Goal: Task Accomplishment & Management: Use online tool/utility

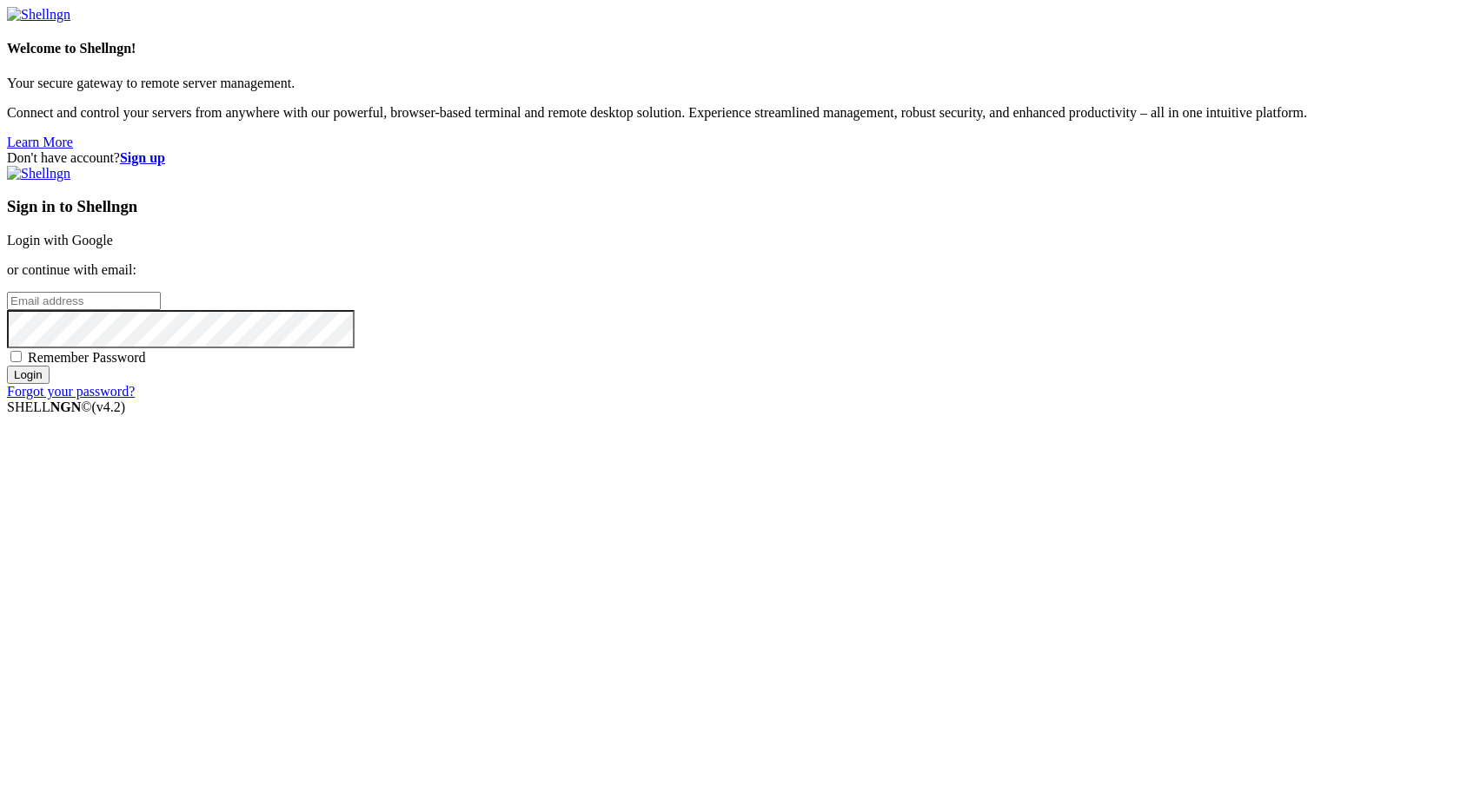
click at [113, 248] on link "Login with Google" at bounding box center [60, 240] width 106 height 15
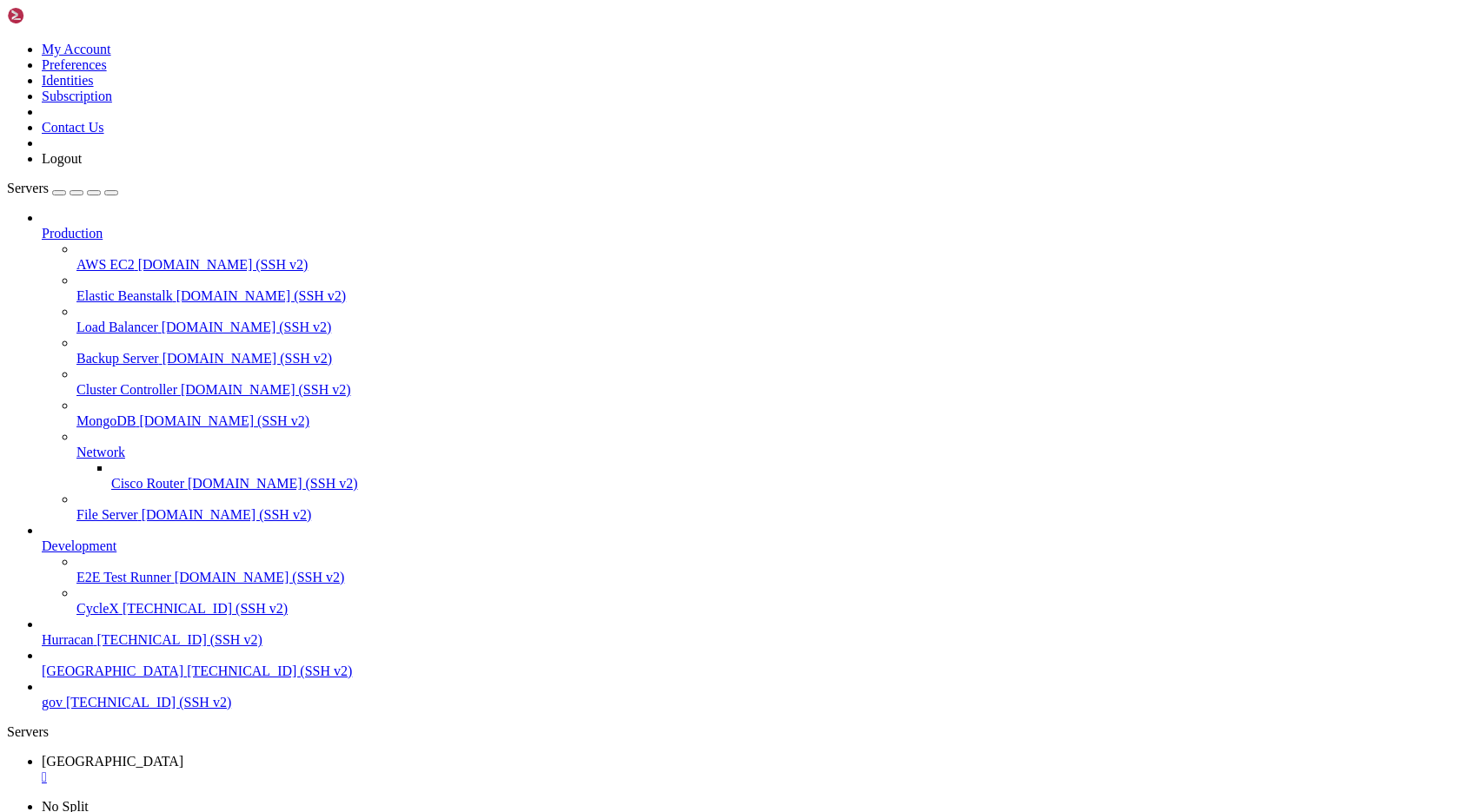
scroll to position [3864, 0]
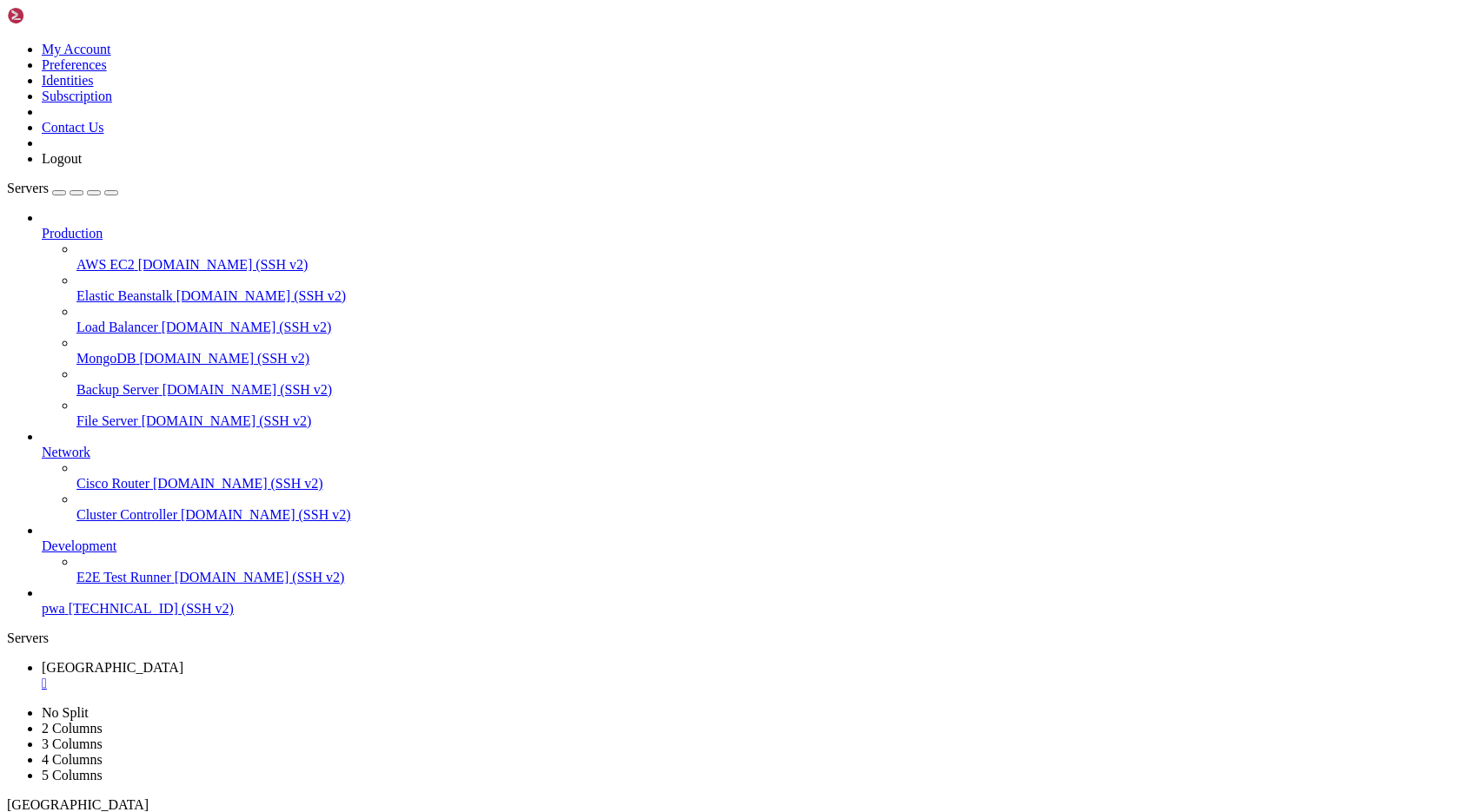
click at [297, 676] on div "" at bounding box center [750, 683] width 1418 height 15
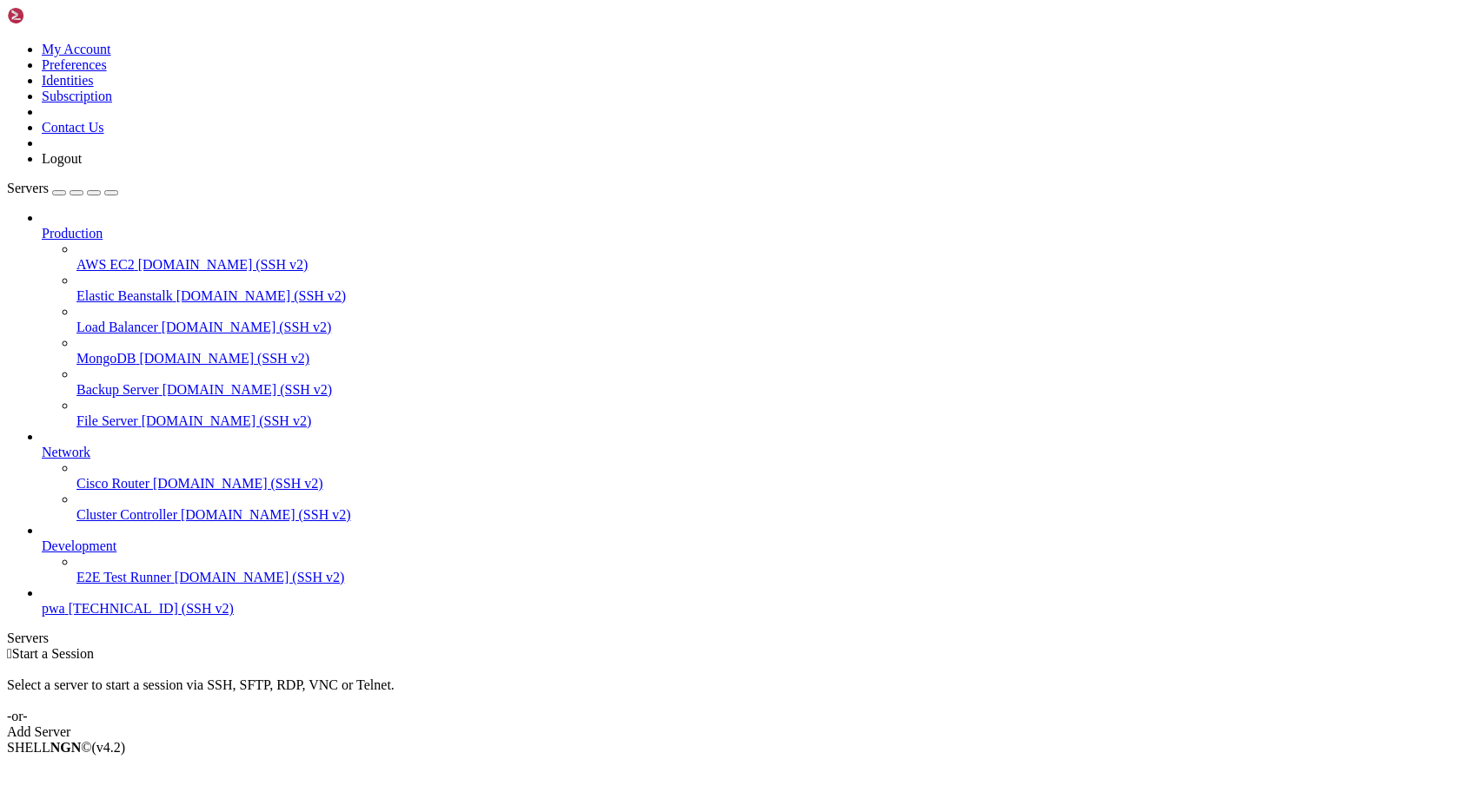
click at [134, 616] on span "[TECHNICAL_ID] (SSH v2)" at bounding box center [152, 609] width 165 height 15
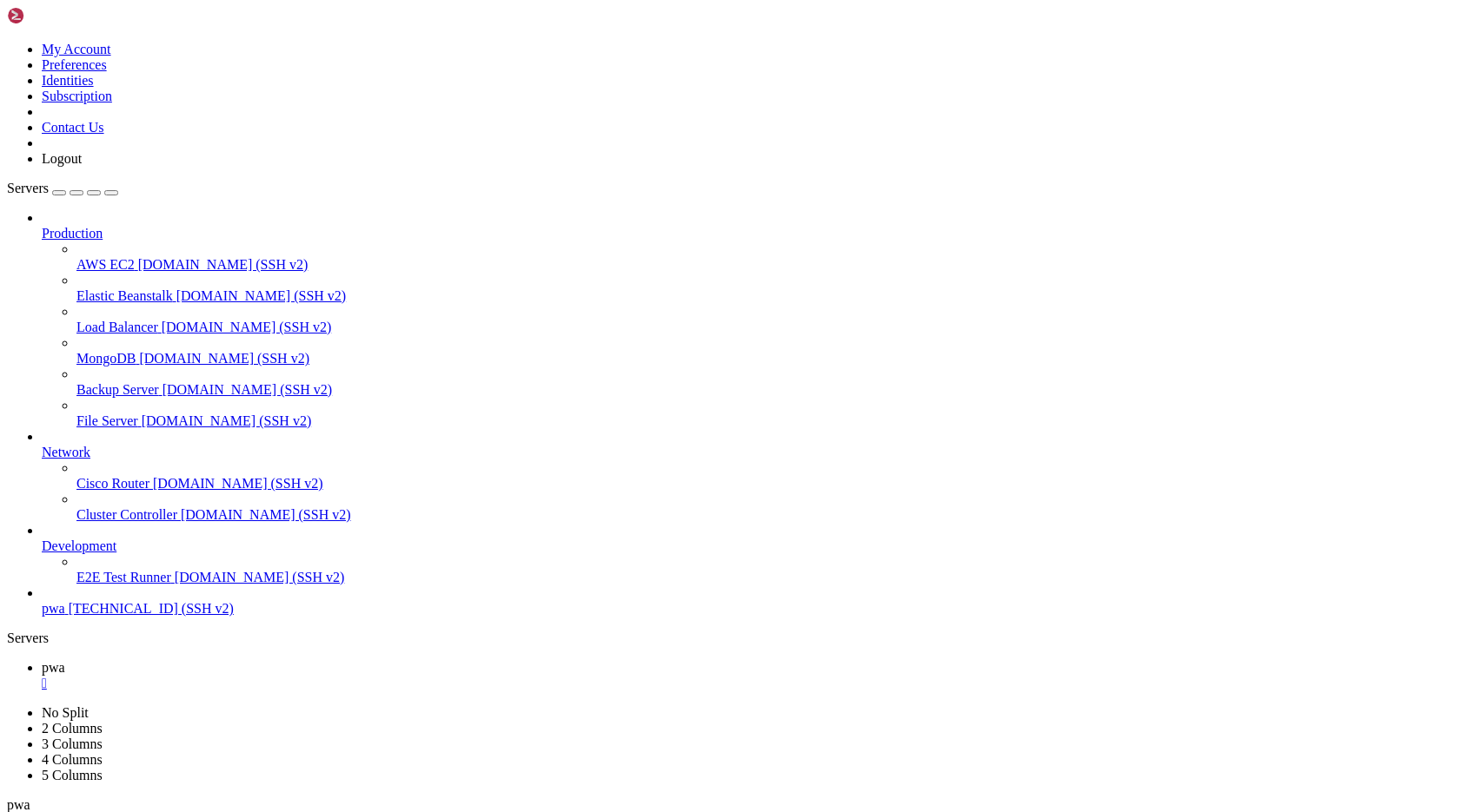
scroll to position [9150, 0]
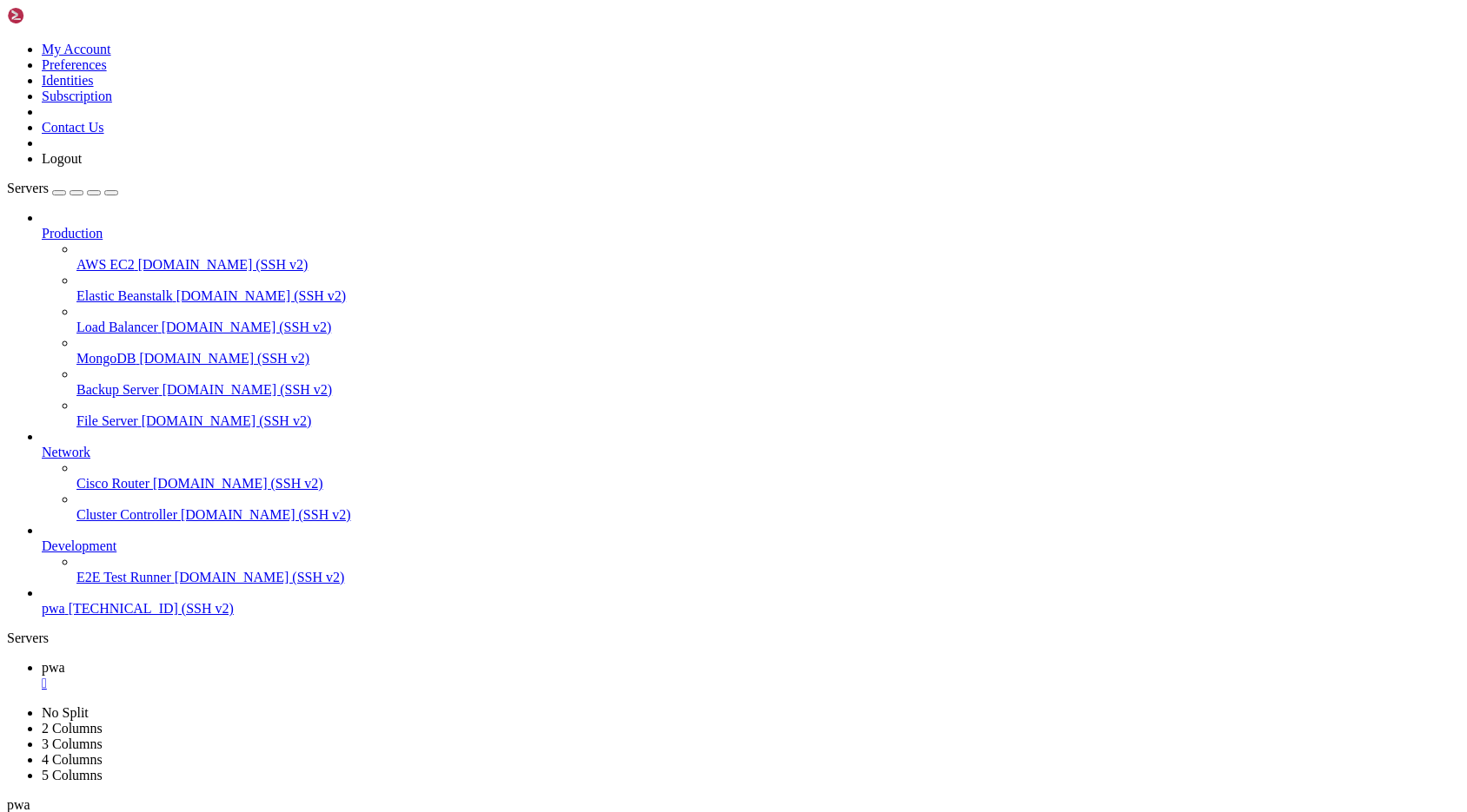
scroll to position [12142, 0]
click at [287, 676] on div "" at bounding box center [750, 683] width 1418 height 15
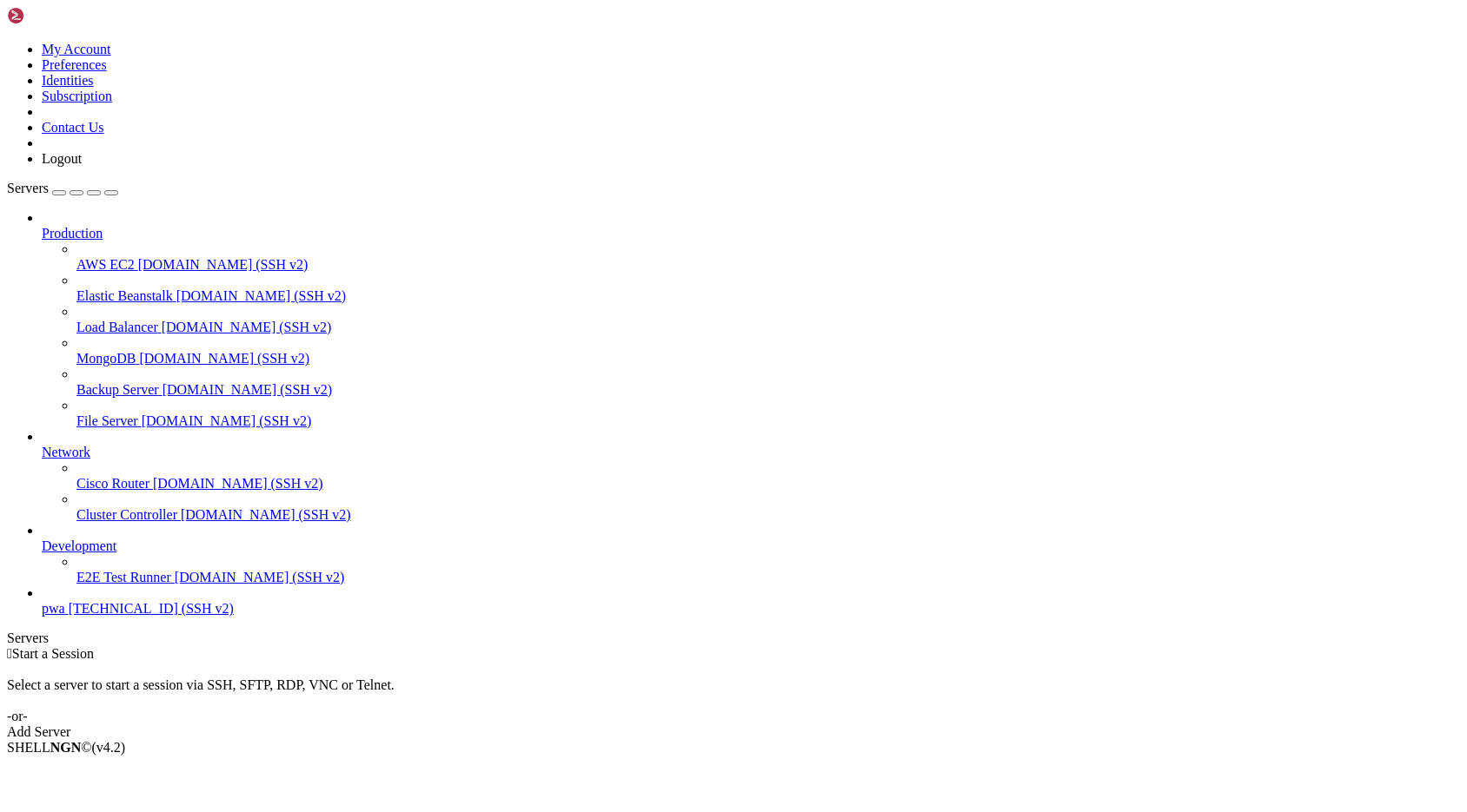
click at [7, 42] on icon at bounding box center [7, 42] width 0 height 0
click at [82, 166] on link "Logout" at bounding box center [62, 158] width 40 height 15
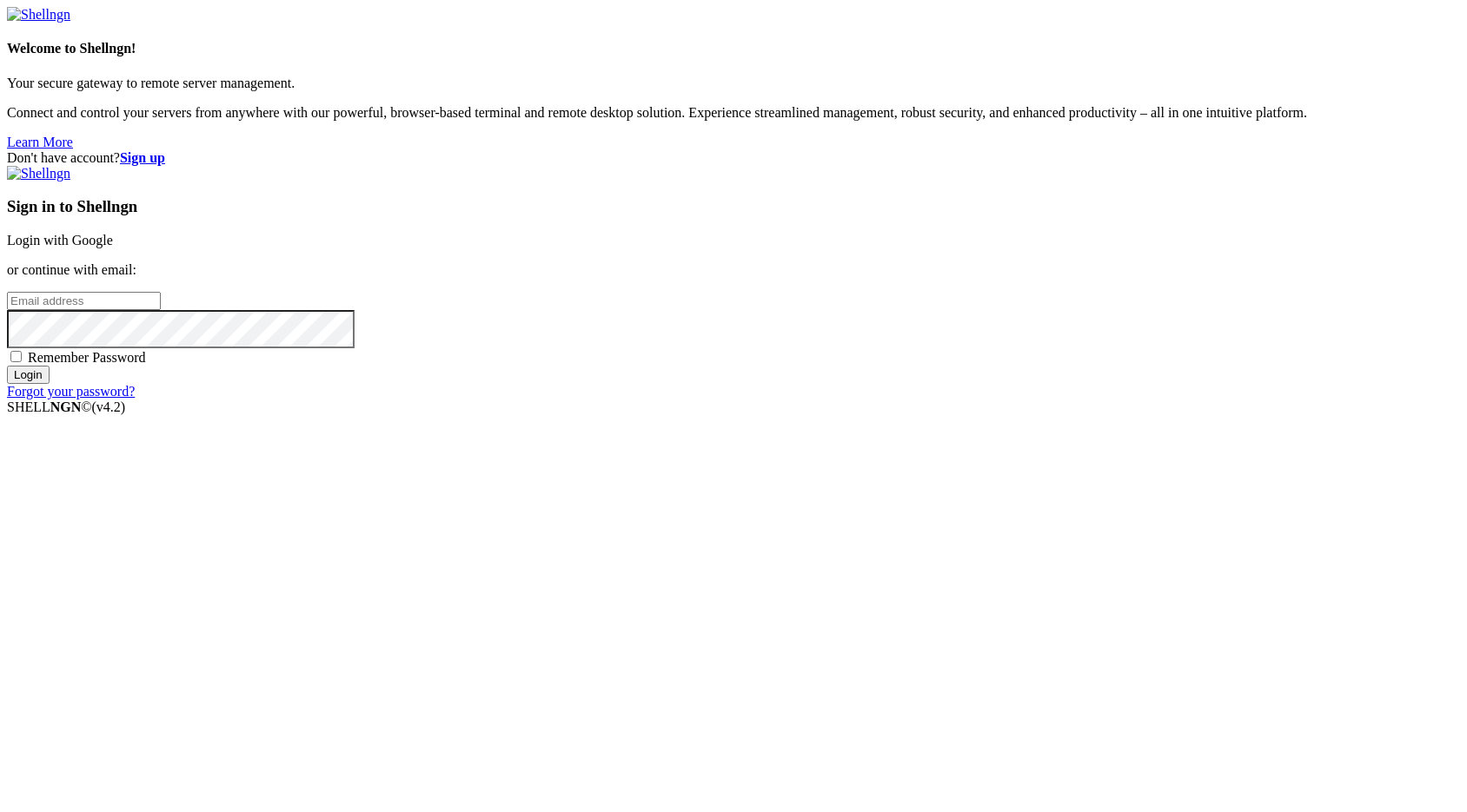
click at [113, 248] on link "Login with Google" at bounding box center [60, 240] width 106 height 15
